Goal: Use online tool/utility: Utilize a website feature to perform a specific function

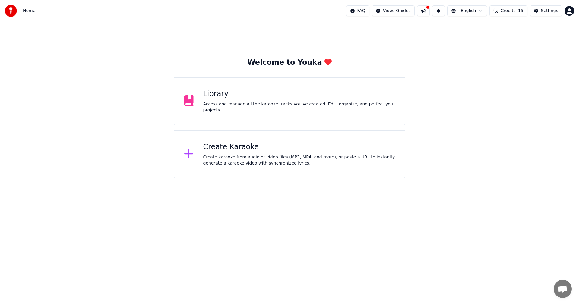
click at [259, 158] on div "Create karaoke from audio or video files (MP3, MP4, and more), or paste a URL t…" at bounding box center [299, 160] width 192 height 12
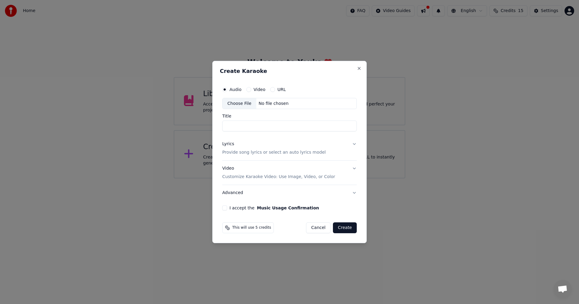
click at [242, 102] on div "Choose File" at bounding box center [239, 103] width 34 height 11
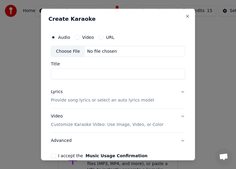
click at [66, 50] on div "Choose File" at bounding box center [68, 51] width 34 height 11
type input "**********"
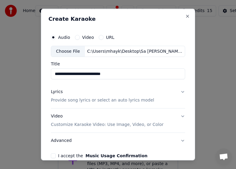
click at [87, 100] on p "Provide song lyrics or select an auto lyrics model" at bounding box center [102, 100] width 103 height 6
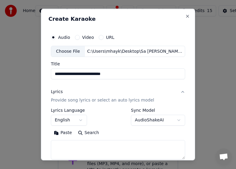
scroll to position [60, 0]
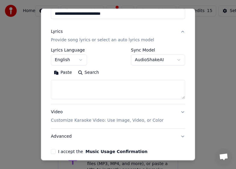
click at [85, 91] on textarea at bounding box center [118, 89] width 134 height 19
paste textarea "**********"
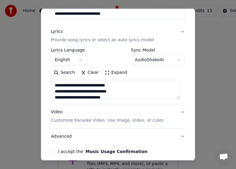
scroll to position [116, 0]
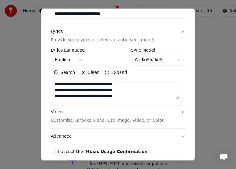
type textarea "**********"
click at [188, 108] on div "**********" at bounding box center [118, 84] width 154 height 152
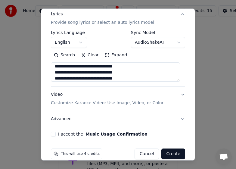
scroll to position [87, 0]
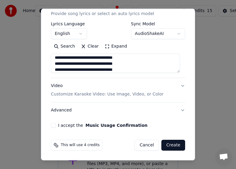
click at [55, 125] on button "I accept the Music Usage Confirmation" at bounding box center [53, 125] width 5 height 5
click at [89, 94] on p "Customize Karaoke Video: Use Image, Video, or Color" at bounding box center [107, 94] width 113 height 6
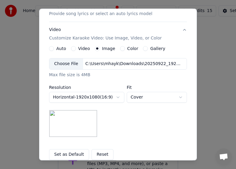
click at [61, 63] on div "Choose File" at bounding box center [66, 63] width 34 height 11
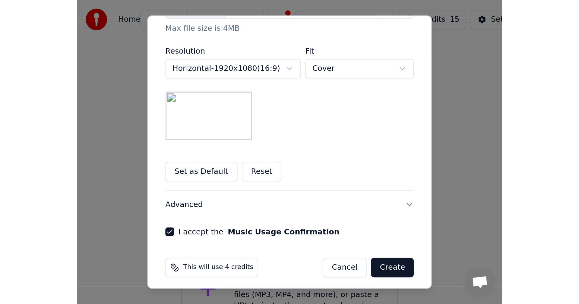
scroll to position [149, 0]
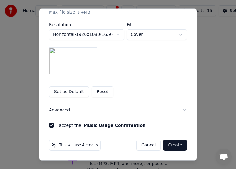
click at [174, 144] on button "Create" at bounding box center [175, 145] width 24 height 11
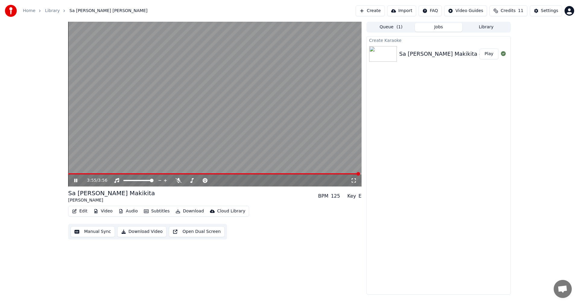
click at [224, 137] on video at bounding box center [214, 104] width 293 height 165
click at [156, 210] on button "Subtitles" at bounding box center [156, 211] width 30 height 8
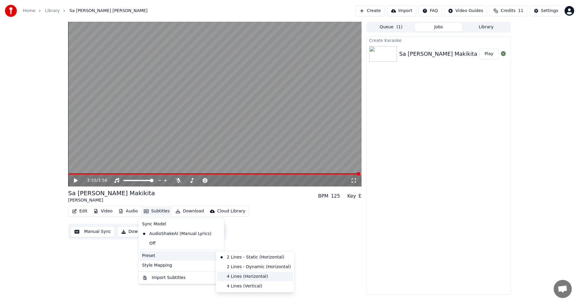
click at [234, 278] on div "4 Lines (Horizontal)" at bounding box center [255, 277] width 76 height 10
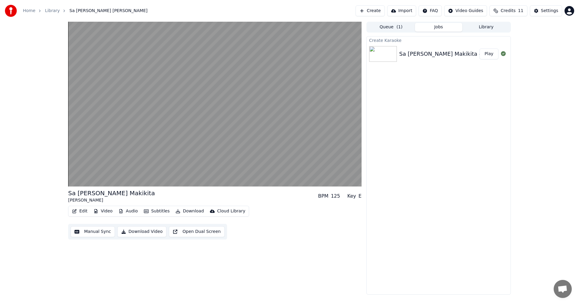
click at [98, 234] on button "Manual Sync" at bounding box center [93, 231] width 44 height 11
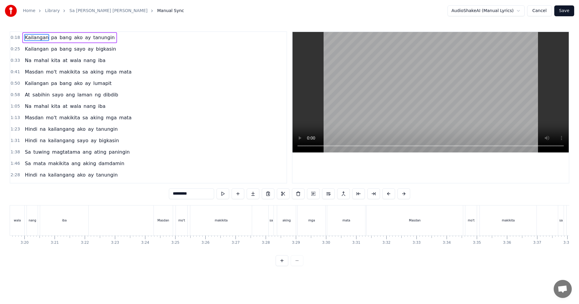
scroll to position [0, 6009]
click at [426, 221] on div "Masdan" at bounding box center [419, 221] width 96 height 30
type input "******"
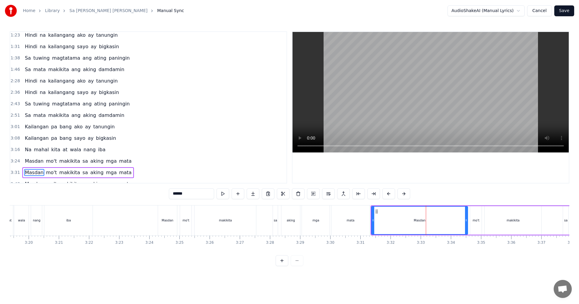
scroll to position [101, 0]
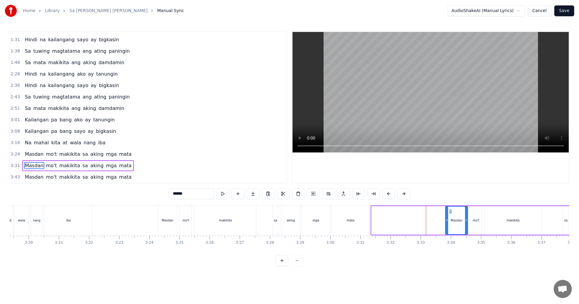
drag, startPoint x: 372, startPoint y: 228, endPoint x: 445, endPoint y: 228, distance: 73.8
click at [445, 228] on div at bounding box center [446, 220] width 2 height 27
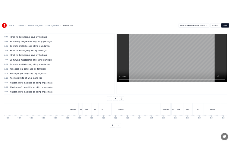
scroll to position [0, 0]
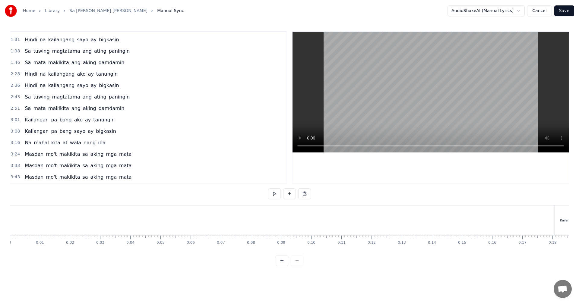
click at [566, 11] on button "Save" at bounding box center [564, 10] width 20 height 11
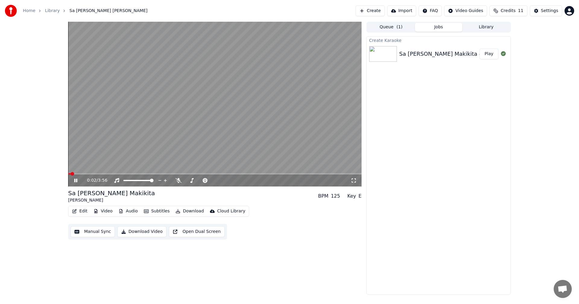
click at [278, 104] on video at bounding box center [214, 104] width 293 height 165
click at [143, 234] on button "Download Video" at bounding box center [141, 231] width 49 height 11
